Goal: Task Accomplishment & Management: Use online tool/utility

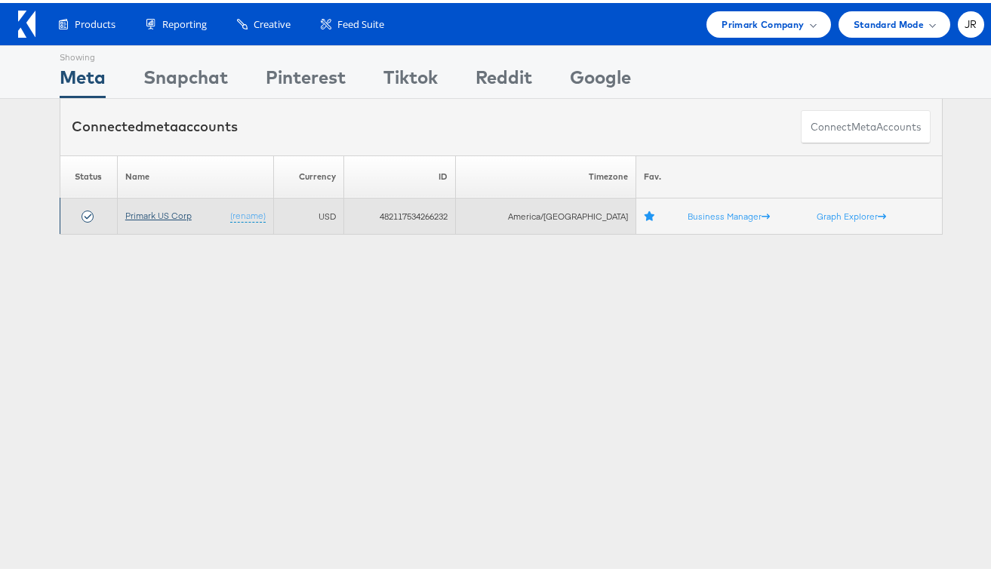
click at [165, 211] on link "Primark US Corp" at bounding box center [158, 212] width 66 height 11
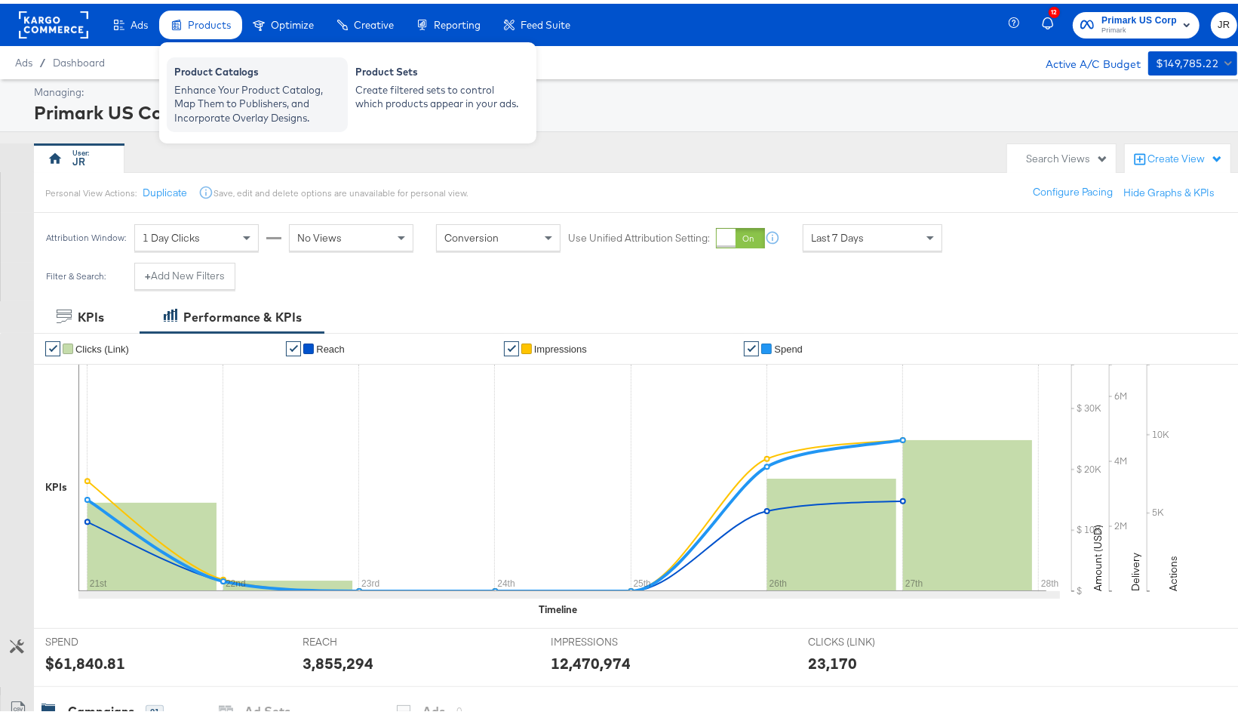
click at [232, 91] on div "Enhance Your Product Catalog, Map Them to Publishers, and Incorporate Overlay D…" at bounding box center [257, 100] width 166 height 42
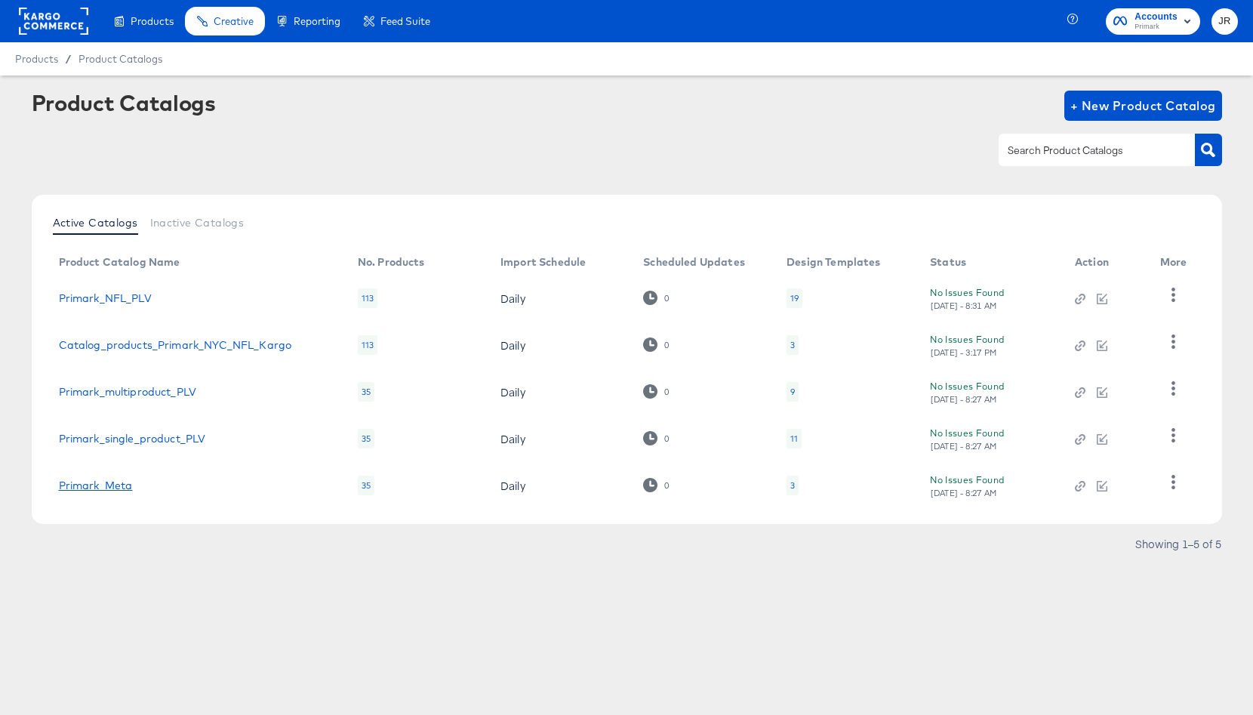
click at [117, 485] on link "Primark_Meta" at bounding box center [96, 485] width 74 height 12
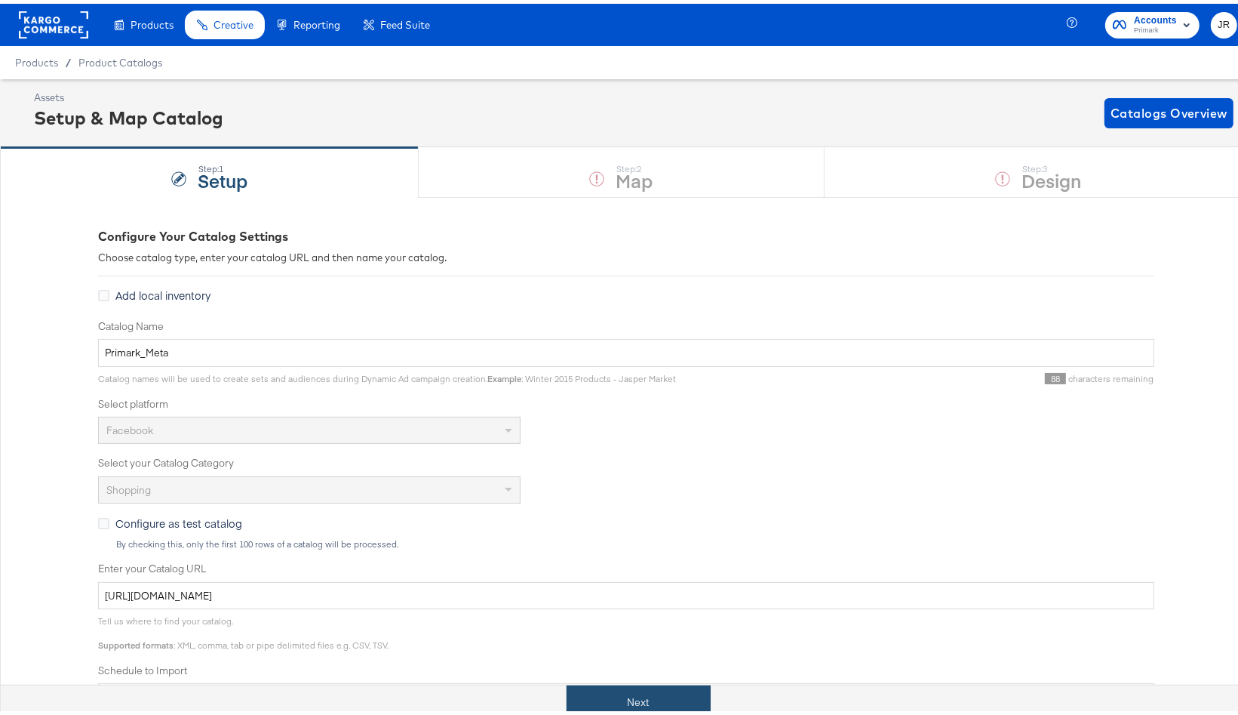
click at [653, 694] on button "Next" at bounding box center [639, 699] width 144 height 34
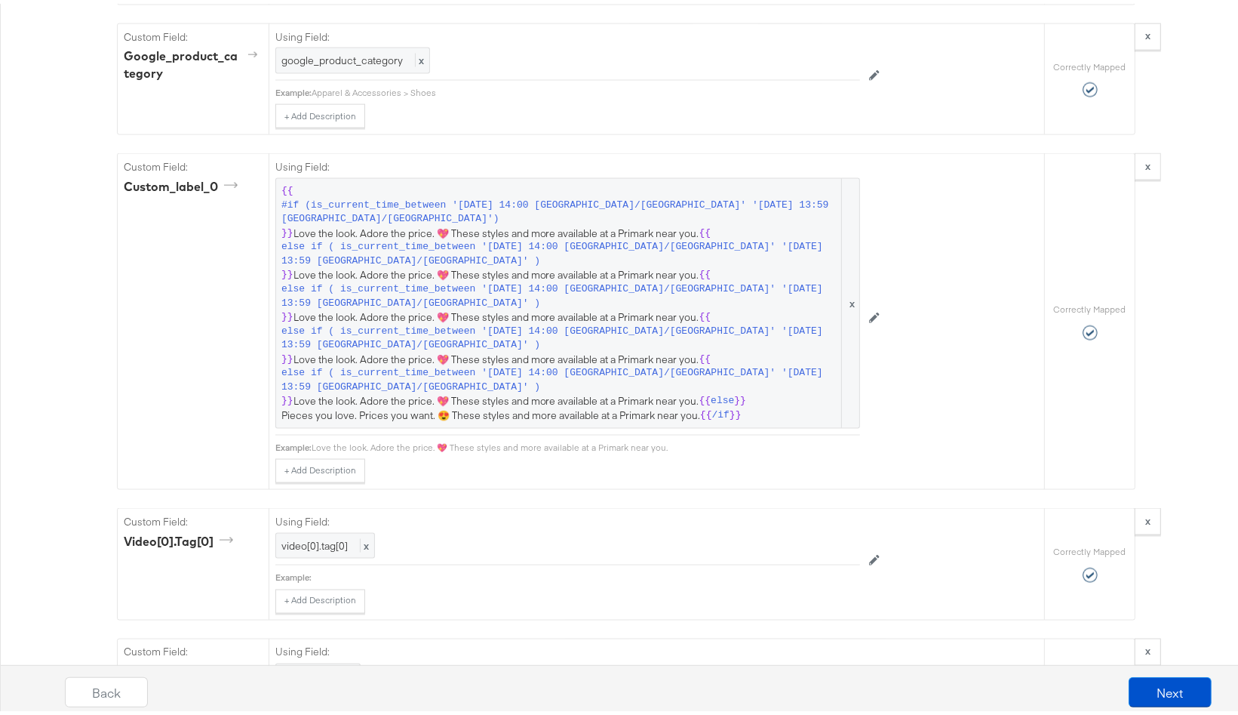
scroll to position [1897, 0]
